Goal: Information Seeking & Learning: Learn about a topic

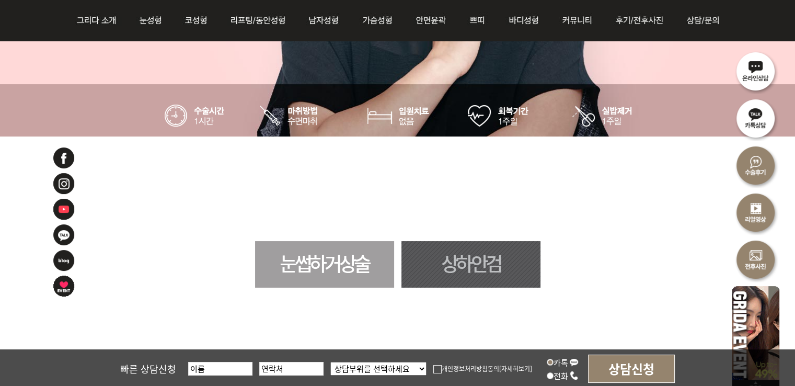
scroll to position [523, 0]
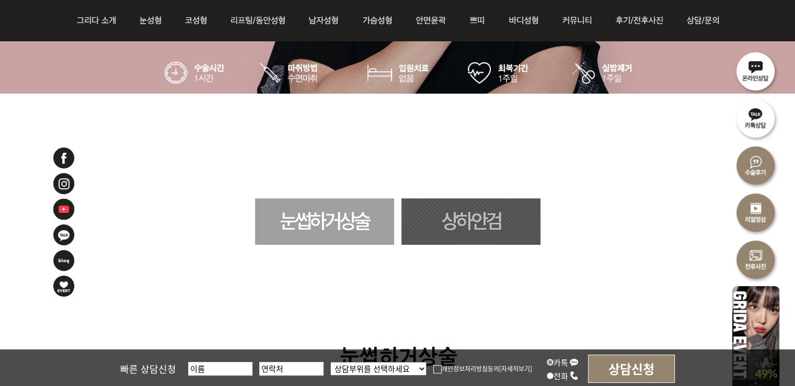
click at [357, 364] on select "상담부위를 선택하세요 눈 코 동안/리프팅 가슴성형 안면윤곽 피부/쁘띠 바디성형" at bounding box center [378, 369] width 96 height 14
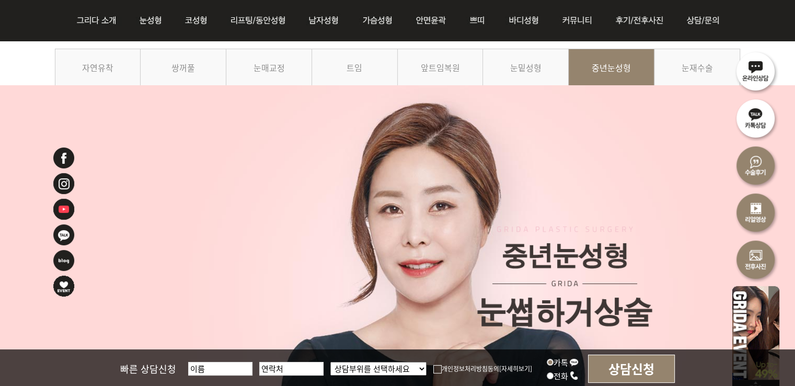
scroll to position [105, 0]
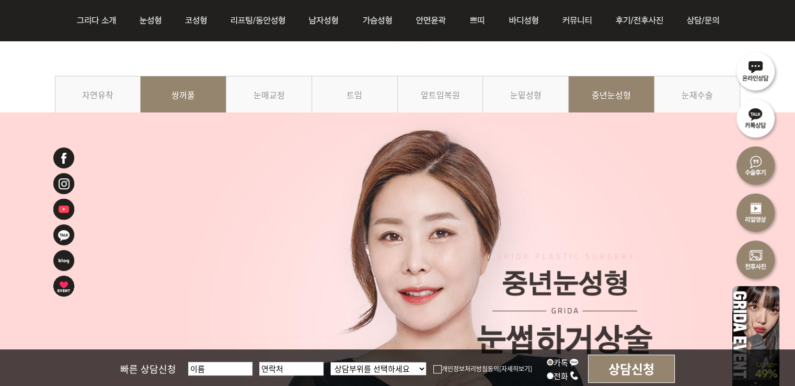
click at [190, 88] on link "쌍꺼풀" at bounding box center [184, 100] width 86 height 48
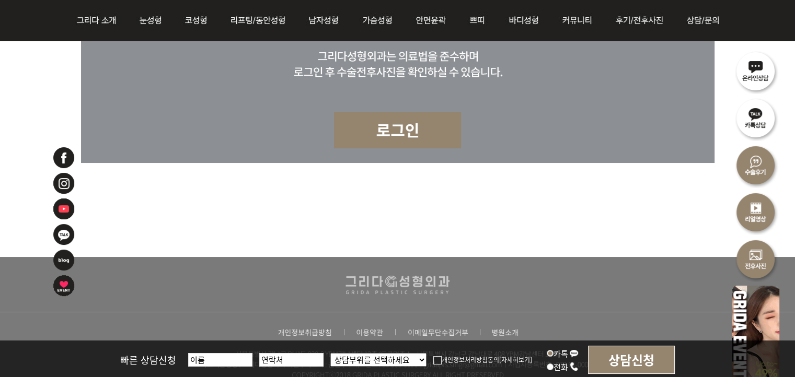
scroll to position [3077, 0]
